Goal: Task Accomplishment & Management: Manage account settings

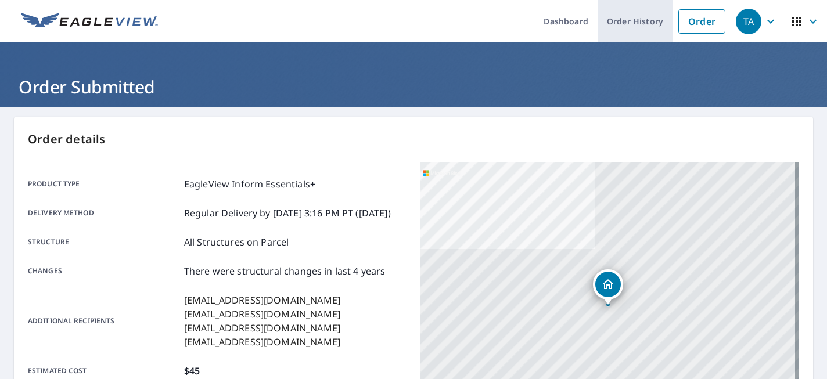
click at [628, 23] on link "Order History" at bounding box center [634, 21] width 75 height 42
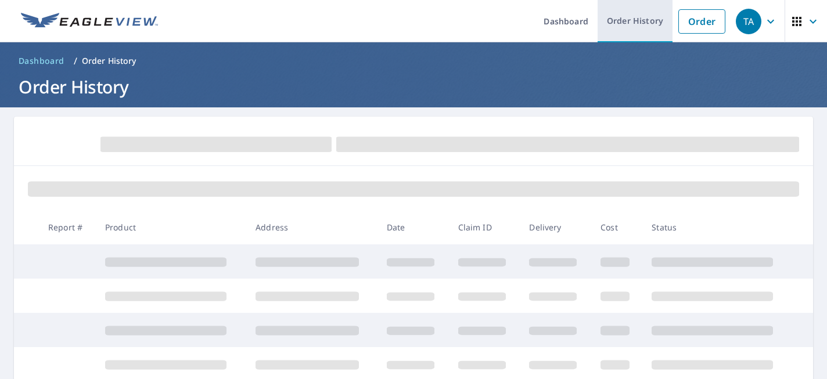
click at [615, 18] on link "Order History" at bounding box center [634, 21] width 75 height 42
click at [636, 24] on link "Order History" at bounding box center [634, 21] width 75 height 42
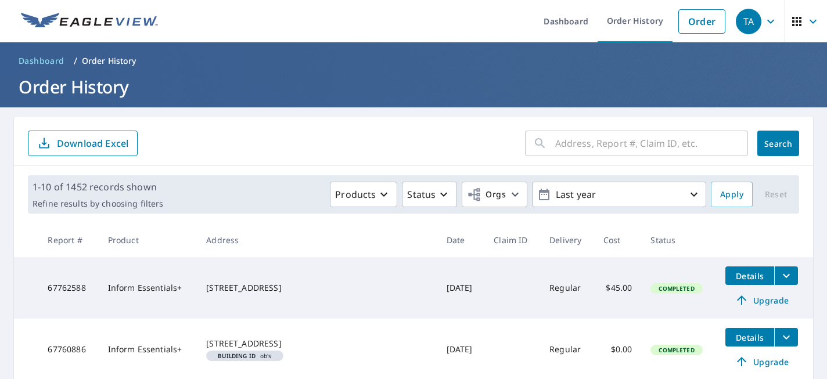
click at [595, 143] on input "text" at bounding box center [651, 143] width 193 height 33
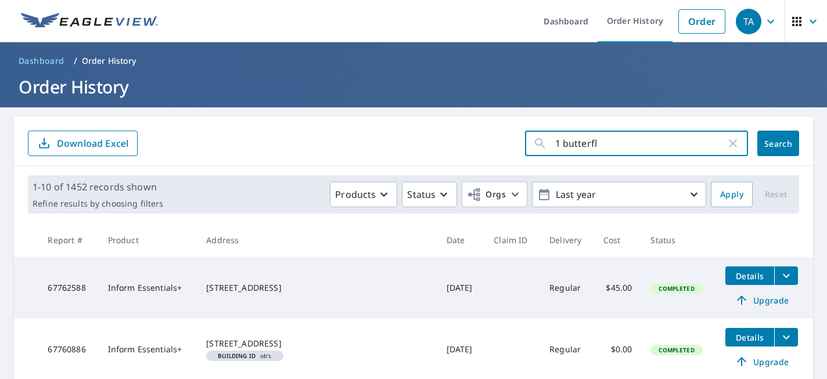
type input "1 butterfly"
click button "Search" at bounding box center [778, 144] width 42 height 26
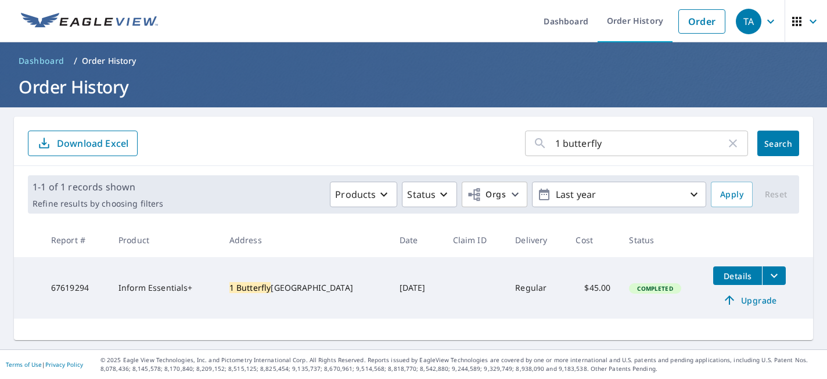
click at [771, 276] on button "filesDropdownBtn-67619294" at bounding box center [774, 275] width 24 height 19
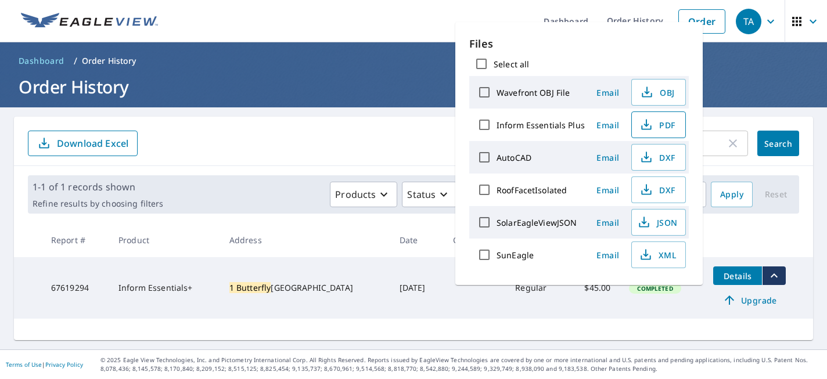
click at [654, 126] on span "PDF" at bounding box center [657, 125] width 37 height 14
